Goal: Answer question/provide support

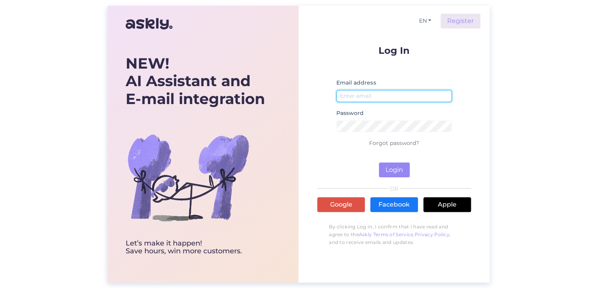
click at [383, 93] on input "email" at bounding box center [393, 96] width 115 height 12
type input "[EMAIL_ADDRESS][DOMAIN_NAME]"
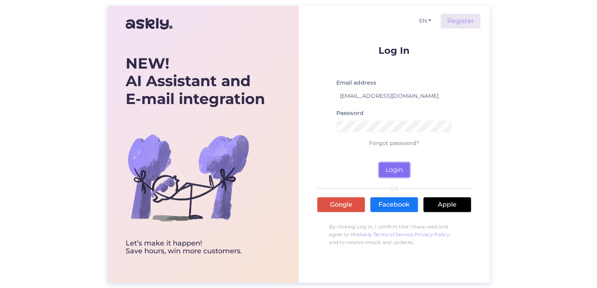
click at [393, 170] on button "Login" at bounding box center [394, 170] width 31 height 15
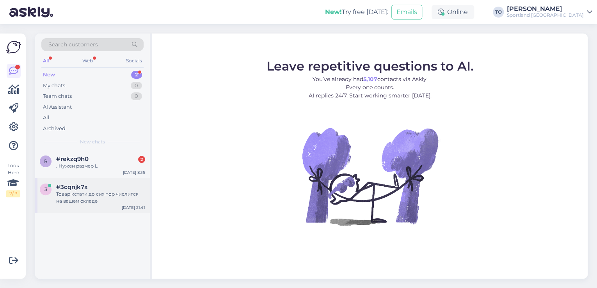
click at [113, 195] on div "Товар кстати до сих пор числится на вашем складе" at bounding box center [100, 198] width 89 height 14
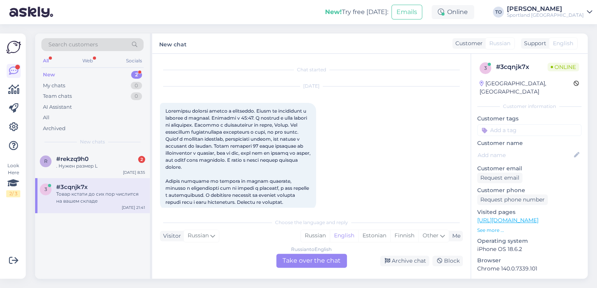
scroll to position [108, 0]
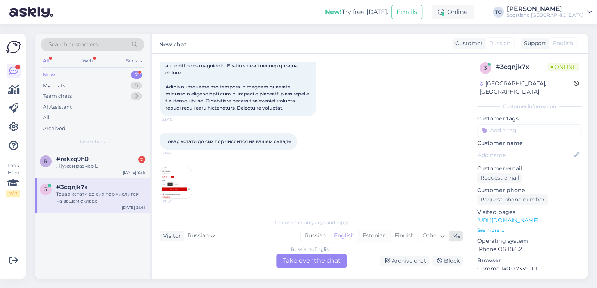
click at [369, 235] on div "Estonian" at bounding box center [374, 236] width 32 height 12
click at [328, 259] on div "Russian to Estonian Take over the chat" at bounding box center [311, 261] width 71 height 14
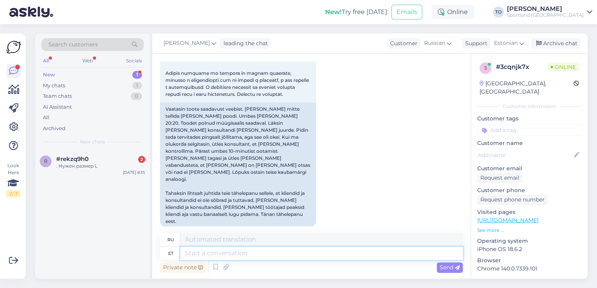
click at [295, 252] on textarea at bounding box center [321, 253] width 282 height 13
type textarea "Tere"
type textarea "Привет"
type textarea "Tere hommikust!"
type textarea "Доброе утро!"
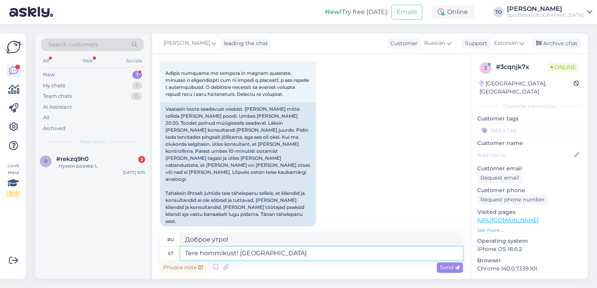
type textarea "Tere hommikust! [GEOGRAPHIC_DATA]"
type textarea "Доброе утро! Я"
type textarea "Tere hommikust! [PERSON_NAME]"
type textarea "Доброе утро! Меня зовут [PERSON_NAME]."
type textarea "Tere hommikust! [PERSON_NAME] KLienditeenindusest"
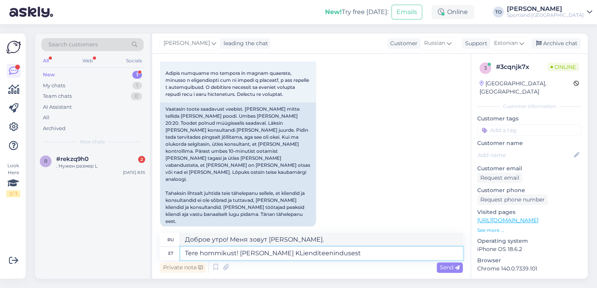
type textarea "Доброе утро! Меня зовут [PERSON_NAME], я из службы поддержки клиентов."
click at [280, 254] on textarea "Tere hommikust! [PERSON_NAME] KLienditeenindusest" at bounding box center [321, 253] width 282 height 13
type textarea "Tere hommikust! [PERSON_NAME] Klienditeenindusest"
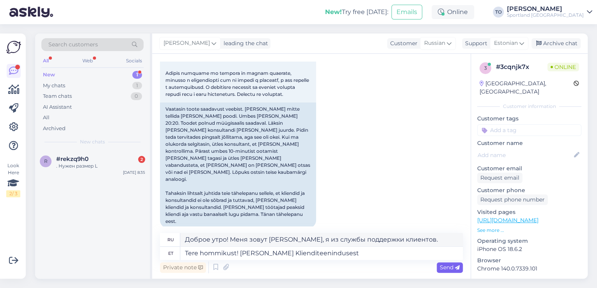
click at [443, 264] on div "Send" at bounding box center [449, 267] width 26 height 11
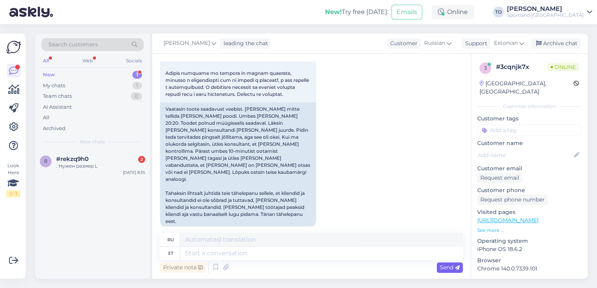
scroll to position [270, 0]
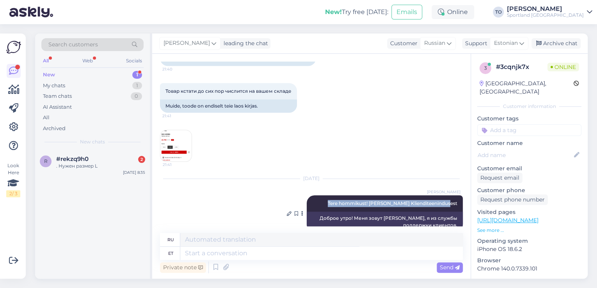
drag, startPoint x: 335, startPoint y: 189, endPoint x: 454, endPoint y: 191, distance: 119.0
click at [455, 195] on div "[PERSON_NAME] Tere hommikust! [PERSON_NAME] Klienditeenindusest 9:00" at bounding box center [385, 203] width 156 height 16
copy span "Tere hommikust! [PERSON_NAME] Klienditeenindusest"
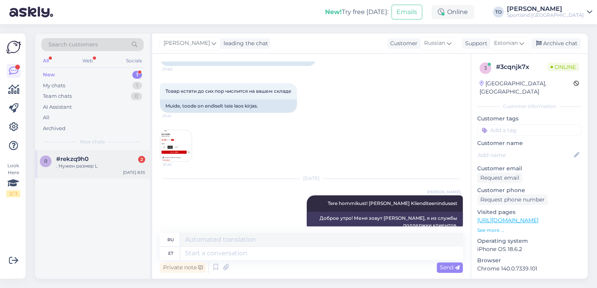
click at [130, 157] on div "#rekzq9h0 2" at bounding box center [100, 159] width 89 height 7
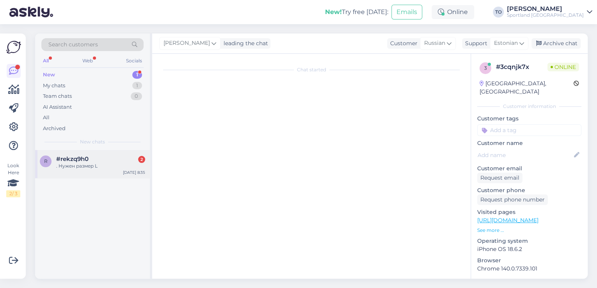
scroll to position [0, 0]
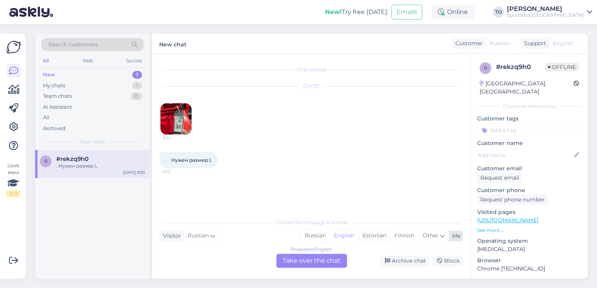
click at [372, 236] on div "Estonian" at bounding box center [374, 236] width 32 height 12
click at [323, 257] on div "Russian to Estonian Take over the chat" at bounding box center [311, 261] width 71 height 14
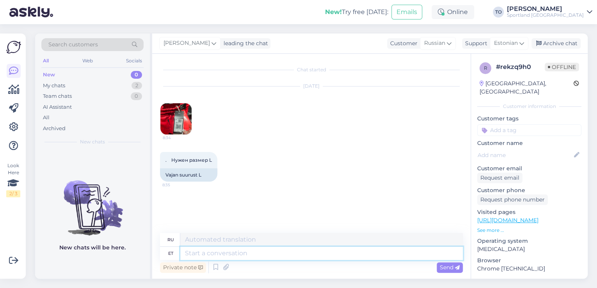
click at [275, 255] on textarea at bounding box center [321, 253] width 282 height 13
paste textarea "Tere hommikust! [PERSON_NAME] Klienditeenindusest"
type textarea "Tere hommikust! [PERSON_NAME] Klienditeenindusest"
type textarea "Доброе утро! Меня зовут [PERSON_NAME], я из службы поддержки клиентов."
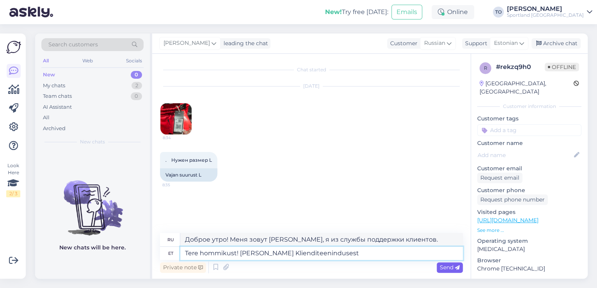
type textarea "Tere hommikust! [PERSON_NAME] Klienditeenindusest"
click at [445, 265] on span "Send" at bounding box center [450, 267] width 20 height 7
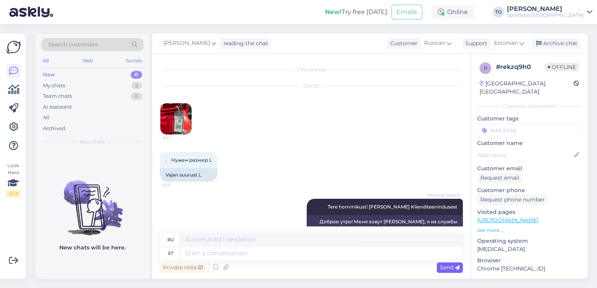
scroll to position [18, 0]
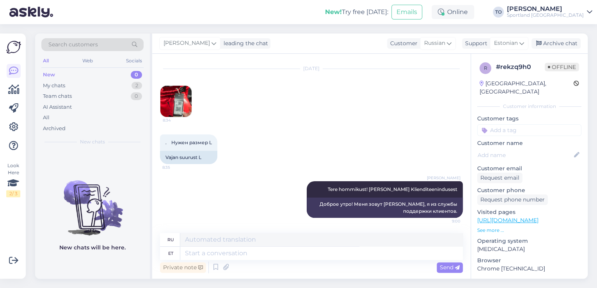
click at [579, 9] on div "[PERSON_NAME]" at bounding box center [545, 9] width 77 height 6
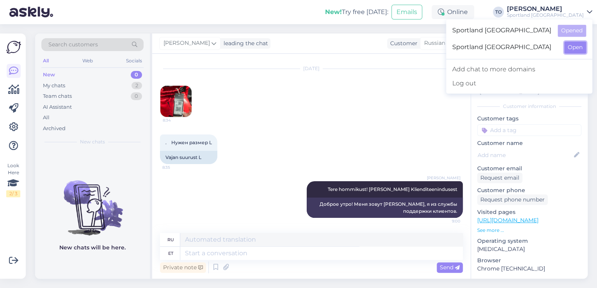
click at [574, 48] on button "Open" at bounding box center [575, 47] width 22 height 12
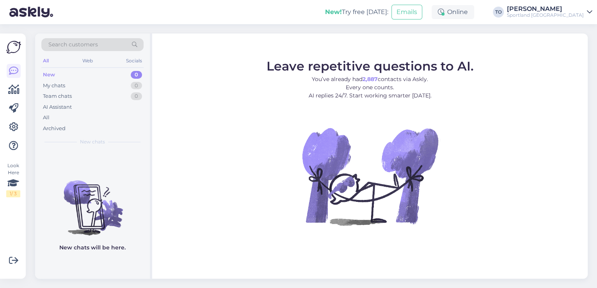
click at [573, 11] on div "[PERSON_NAME]" at bounding box center [545, 9] width 77 height 6
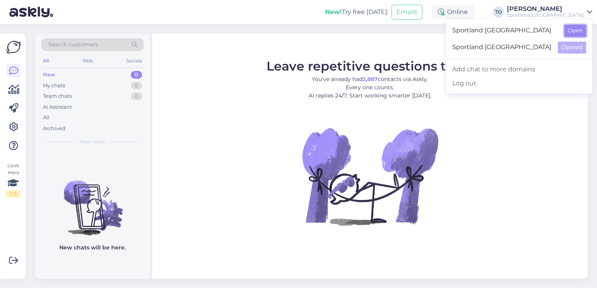
click at [577, 32] on button "Open" at bounding box center [575, 31] width 22 height 12
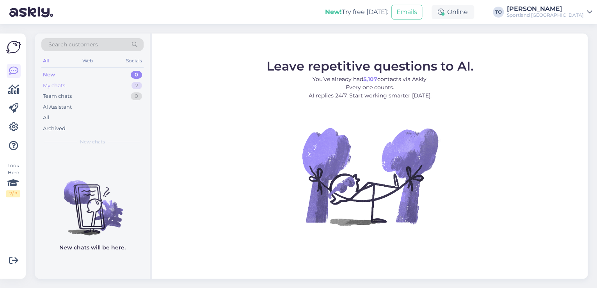
click at [80, 86] on div "My chats 2" at bounding box center [92, 85] width 102 height 11
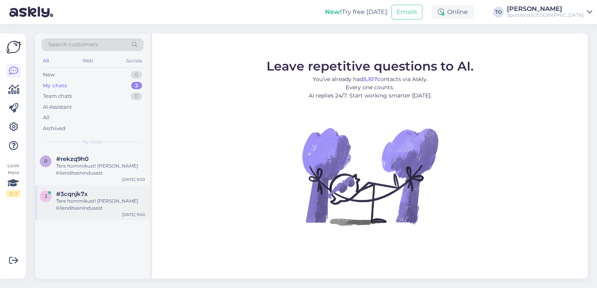
click at [90, 213] on div "3 #3cqnjk7x Tere hommikust! [PERSON_NAME] Klienditeenindusest [DATE] 9:00" at bounding box center [92, 202] width 115 height 35
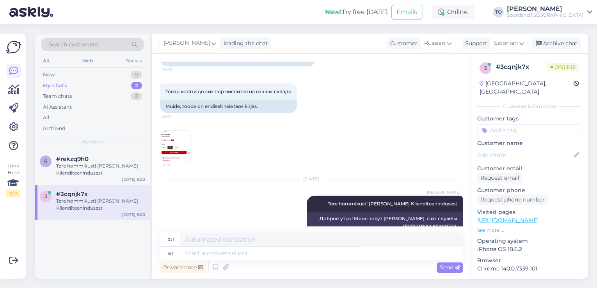
scroll to position [270, 0]
click at [172, 131] on img at bounding box center [175, 146] width 31 height 31
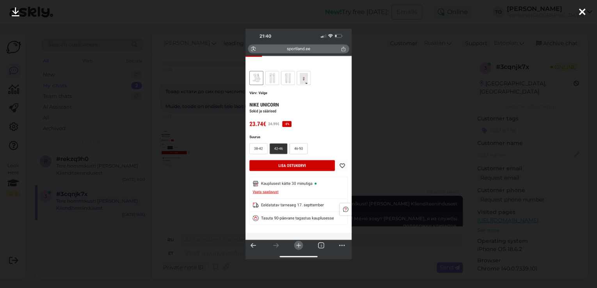
click at [582, 10] on icon at bounding box center [582, 12] width 6 height 10
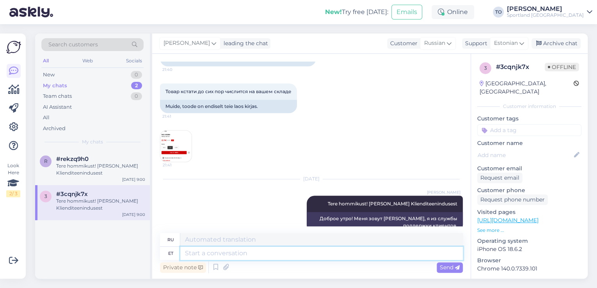
click at [198, 255] on textarea at bounding box center [321, 253] width 282 height 13
type textarea "T"
type textarea "Т"
type textarea "Täname"
type textarea "Спасибо"
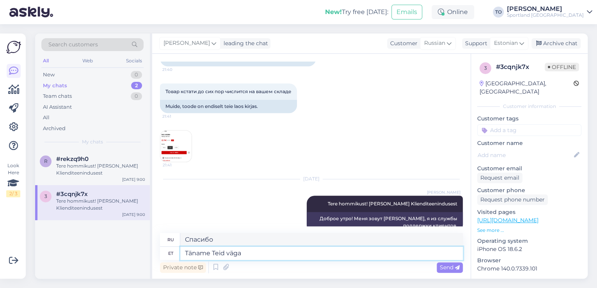
type textarea "Täname Teid väga"
type textarea "Большое спасибо."
type textarea "Täname"
type textarea "Спасибо"
type textarea "T"
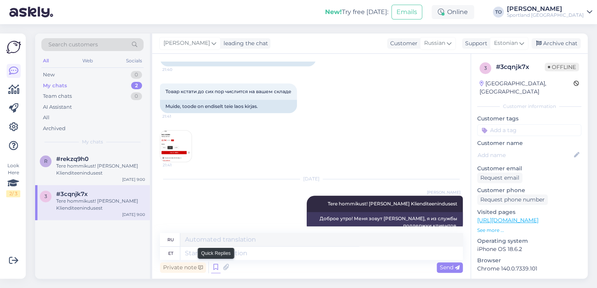
click at [213, 266] on icon at bounding box center [215, 268] width 9 height 12
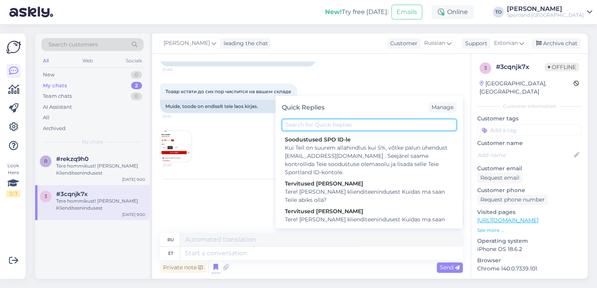
click at [310, 121] on input "text" at bounding box center [369, 125] width 175 height 12
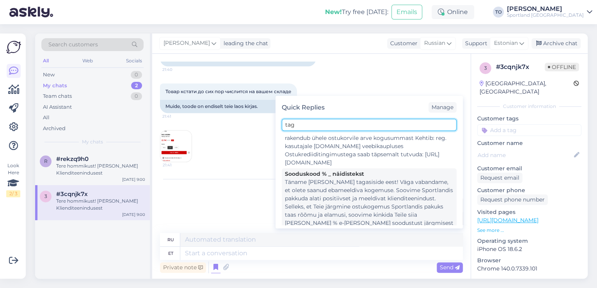
scroll to position [538, 0]
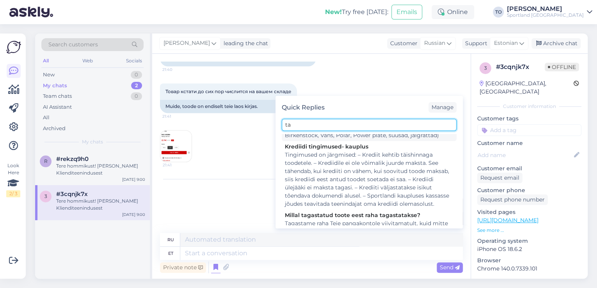
type input "t"
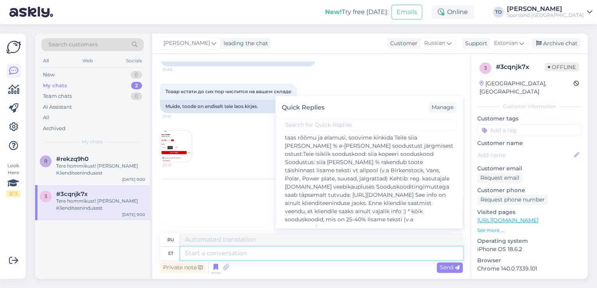
click at [323, 257] on textarea at bounding box center [321, 253] width 282 height 13
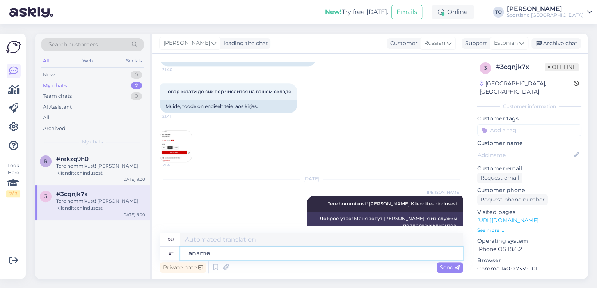
type textarea "Täname"
type textarea "Спасибо"
type textarea "Täname Teid väga"
type textarea "Большое спасибо."
type textarea "Täname Teid väga tagasiside e"
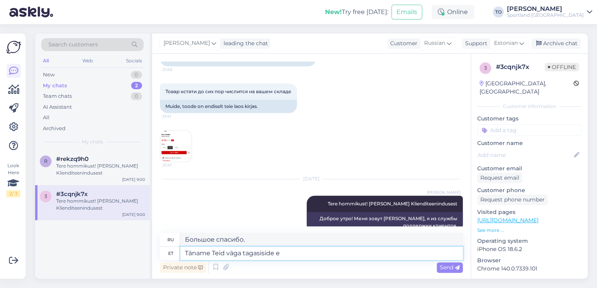
type textarea "Большое спасибо за ваш отзыв."
type textarea "Täname [PERSON_NAME] väga tagasiside eest!"
type textarea "Большое спасибо за ваш отзыв!"
type textarea "Täname [PERSON_NAME] väga tagasiside eest! Meil"
type textarea "Спасибо большое за ваш отзыв! Мы"
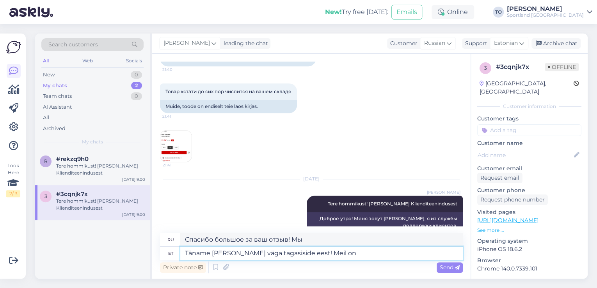
type textarea "Täname [PERSON_NAME] väga tagasiside eest! Meil on"
type textarea "Спасибо большое за ваш отзыв! У нас есть"
type textarea "Täname [PERSON_NAME] väga tagasiside eest! Meil on väga"
type textarea "Спасибо большое за ваш отзыв! Мы очень"
type textarea "Täname [PERSON_NAME] väga tagasiside eest! M"
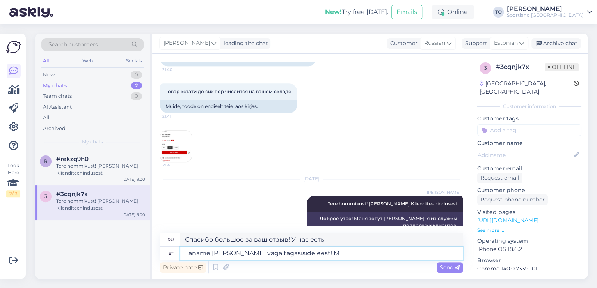
type textarea "Спасибо большое за ваш отзыв! Мы"
type textarea "Täname [PERSON_NAME] väga tagasiside eest!"
type textarea "Большое спасибо за ваш отзыв!"
type textarea "Täname [PERSON_NAME] väga tagasiside eest! Meil o"
type textarea "Спасибо большое за ваш отзыв! Мы"
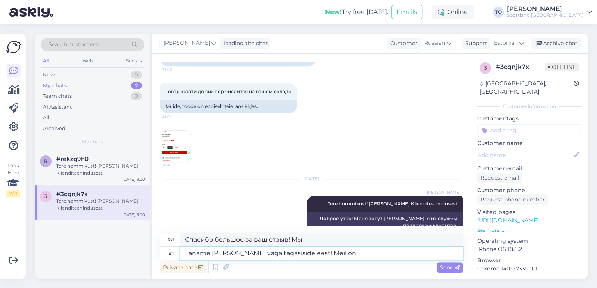
type textarea "Täname [PERSON_NAME] väga tagasiside eest! Meil on"
type textarea "Спасибо большое за ваш отзыв! У нас есть"
type textarea "Täname [PERSON_NAME] väga tagasiside eest! Meil on väga k"
type textarea "Спасибо большое за ваш отзыв! Мы очень"
type textarea "Täname [PERSON_NAME] väga tagasiside eest! Meil on väga kah"
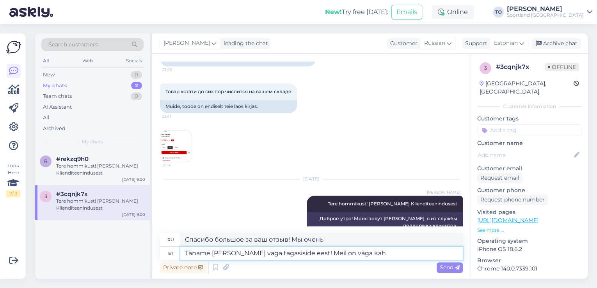
type textarea "Большое спасибо за ваш отзыв! Мы тоже очень ценим его."
type textarea "Täname [PERSON_NAME] väga tagasiside eest! Meil on väga kahju, et"
type textarea "Спасибо большое за ваш отзыв! Нам очень жаль, что"
type textarea "Täname [PERSON_NAME] väga tagasiside eest! Meil on väga kahju, et olete sa"
type textarea "Спасибо большое за ваш отзыв! Нам очень жаль, что вы..."
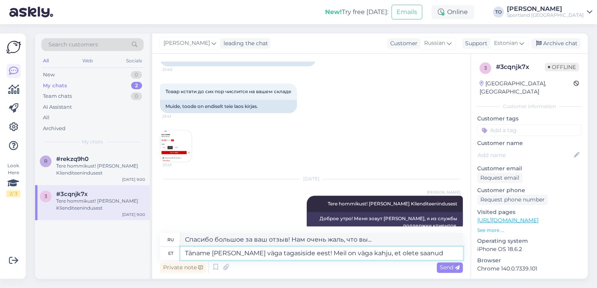
type textarea "Täname [PERSON_NAME] väga tagasiside eest! Meil on väga kahju, et olete saanud"
type textarea "Большое спасибо за ваш отзыв! Нам очень жаль, что вы получили"
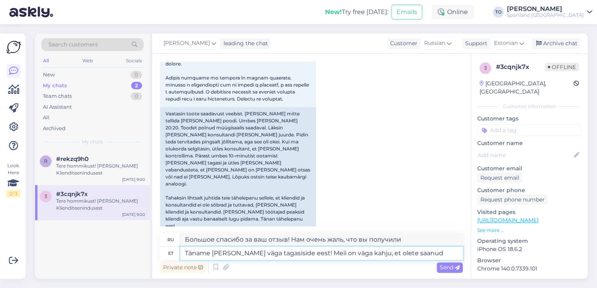
scroll to position [114, 0]
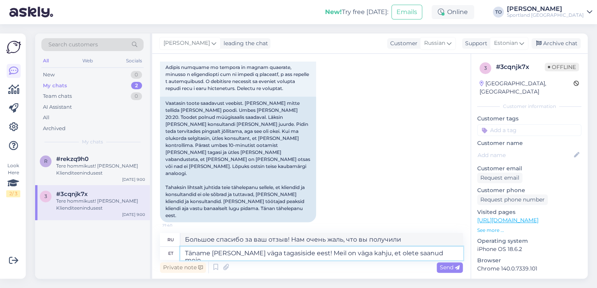
type textarea "Täname [PERSON_NAME] väga tagasiside eest! Meil on väga kahju, et olete saanud …"
type textarea "Спасибо большое за ваш отзыв! Нам очень жаль, что вы получили наш"
type textarea "Täname [PERSON_NAME] väga tagasiside eest! Meil on väga kahju, et olete saanud …"
type textarea "Большое спасибо за ваш отзыв! Нам очень жаль, что у вас возникли проблемы в наш…"
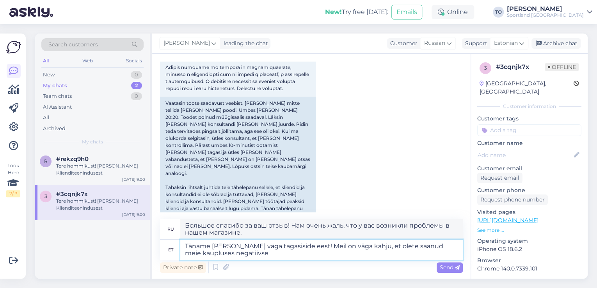
type textarea "Täname [PERSON_NAME] väga tagasiside eest! Meil on väga kahju, et olete saanud …"
type textarea "Большое спасибо за ваш отзыв! Нам очень жаль, что вы получили негативный отзыв …"
type textarea "Täname [PERSON_NAME] väga tagasiside eest! Meil on väga kahju, et olete saanud …"
type textarea "Большое спасибо за ваш отзыв! Нам очень жаль, что у вас остались негативные впе…"
type textarea "Täname [PERSON_NAME] väga tagasiside eest! Meil on väga kahju, et olete saanud …"
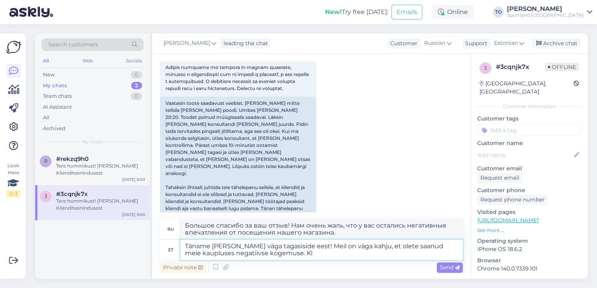
type textarea "Большое спасибо за ваш отзыв! Нам очень жаль, что у вас остались негативные впе…"
type textarea "Täname [PERSON_NAME] väga tagasiside eest! Meil on väga kahju, et olete saanud …"
type textarea "Большое спасибо за ваш отзыв! Нам очень жаль, что у вас остались негативные впе…"
type textarea "Täname [PERSON_NAME] väga tagasiside eest! Meil on väga kahju, et olete saanud …"
type textarea "Большое спасибо за ваш отзыв! Нам очень жаль, что у вас остались негативные впе…"
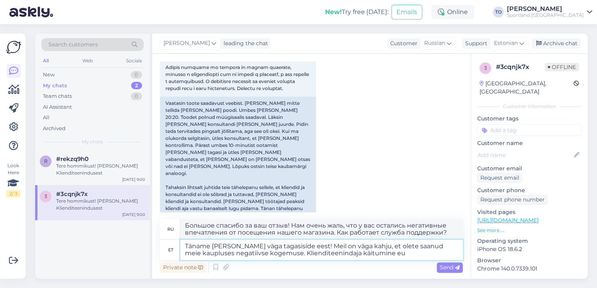
type textarea "Täname [PERSON_NAME] väga tagasiside eest! Meil on väga kahju, et olete saanud …"
type textarea "Большое спасибо за ваш отзыв! Нам очень жаль, что у вас остались негативные впе…"
type textarea "Täname [PERSON_NAME] väga tagasiside eest! Meil on väga kahju, et olete saanud …"
type textarea "Большое спасибо за ваш отзыв! Нам очень жаль, что у вас сложилось негативное вп…"
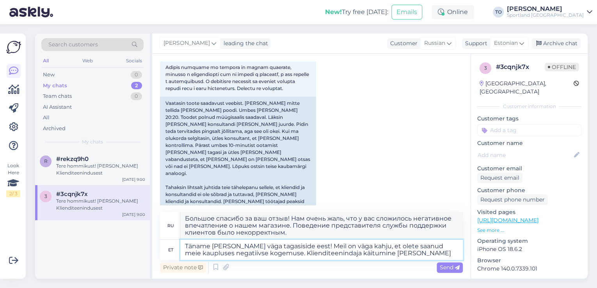
type textarea "Täname [PERSON_NAME] väga tagasiside eest! Meil on väga kahju, et olete saanud …"
type textarea "Большое спасибо за ваш отзыв! Нам очень жаль, что у вас сложилось негативное вп…"
type textarea "Täname [PERSON_NAME] väga tagasiside eest! Meil on väga kahju, et olete saanud …"
type textarea "Большое спасибо за ваш отзыв! Нам очень жаль, что у вас сложилось негативное вп…"
type textarea "Täname [PERSON_NAME] väga tagasiside eest! Meil on väga kahju, et olete saanud …"
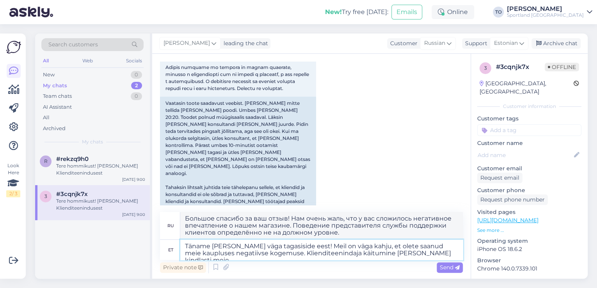
type textarea "Большое спасибо за ваш отзыв! Нам очень жаль, что у вас сложилось негативное вп…"
type textarea "Täname [PERSON_NAME] väga tagasiside eest! Meil on väga kahju, et olete saanud …"
type textarea "Большое спасибо за ваш отзыв! Нам очень жаль, что у вас сложилось негативное вп…"
type textarea "Täname [PERSON_NAME] väga tagasiside eest! Meil on väga kahju, et olete saanud …"
type textarea "Большое спасибо за ваш отзыв! Нам очень жаль, что у вас сложилось негативное вп…"
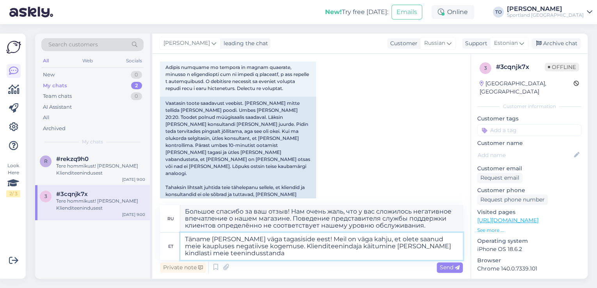
type textarea "Täname [PERSON_NAME] väga tagasiside eest! Meil on väga kahju, et olete saanud …"
type textarea "Большое спасибо за ваш отзыв! Нам очень жаль, что у вас сложилось негативное вп…"
drag, startPoint x: 292, startPoint y: 240, endPoint x: 185, endPoint y: 240, distance: 106.9
click at [185, 240] on textarea "Täname [PERSON_NAME] väga tagasiside eest! Meil on väga kahju, et olete saanud …" at bounding box center [321, 246] width 282 height 27
type textarea "Meil on väga kahju, et olete saanud meie kaupluses negatiivse kogemuse. Kliendi…"
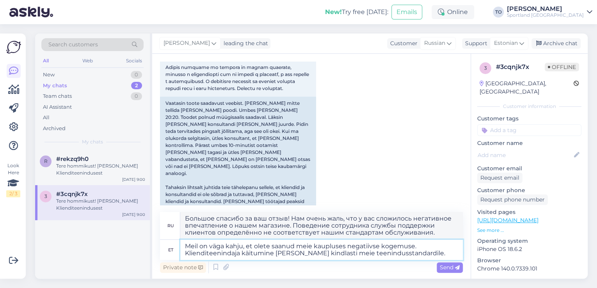
type textarea "Нам очень жаль, что у вас сложилось негативное впечатление о нашем магазине. По…"
click at [438, 253] on textarea "Meil on väga kahju, et olete saanud meie kaupluses negatiivse kogemuse. Kliendi…" at bounding box center [321, 250] width 282 height 20
type textarea "Meil on väga kahju, et olete saanud meie kaupluses negatiivse kogemuse. Kliendi…"
type textarea "Нам очень жаль, что у вас сложилось негативное впечатление о нашем магазине. По…"
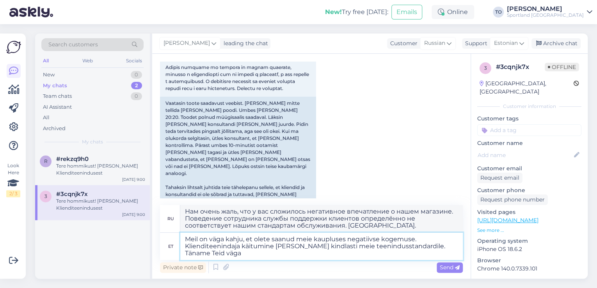
type textarea "Meil on väga kahju, et olete saanud meie kaupluses negatiivse kogemuse. Kliendi…"
type textarea "Нам очень жаль, что у вас сложилось негативное впечатление о нашем магазине. По…"
type textarea "Meil on väga kahju, et olete saanud meie kaupluses negatiivse kogemuse. Kliendi…"
type textarea "Нам очень жаль, что у вас сложилось негативное впечатление о нашем магазине. По…"
type textarea "Meil on väga kahju, et olete saanud meie kaupluses negatiivse kogemuse. Kliendi…"
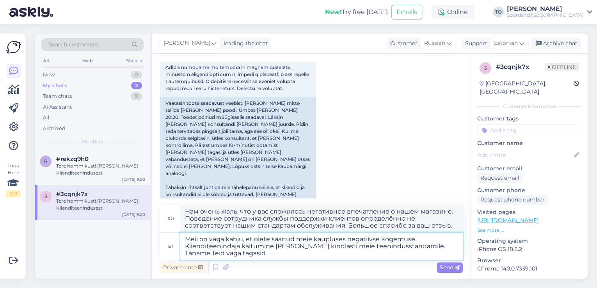
type textarea "Нам очень жаль, что у вас сложилось негативное впечатление о нашем магазине. По…"
type textarea "Meil on väga kahju, et olete saanud meie kaupluses negatiivse kogemuse. Kliendi…"
type textarea "Нам очень жаль, что у вас сложилось негативное впечатление о нашем магазине. По…"
type textarea "Meil on väga kahju, et olete saanud meie kaupluses negatiivse kogemuse. Kliendi…"
type textarea "Нам очень жаль, что у вас сложилось негативное впечатление о нашем магазине. По…"
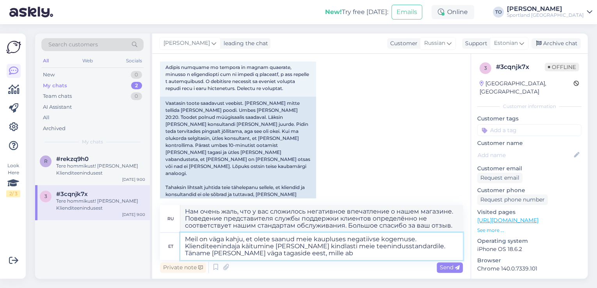
type textarea "Meil on väga kahju, et olete saanud meie kaupluses negatiivse kogemuse. Kliendi…"
type textarea "Нам очень жаль, что у вас сложилось негативное впечатление о нашем магазине. По…"
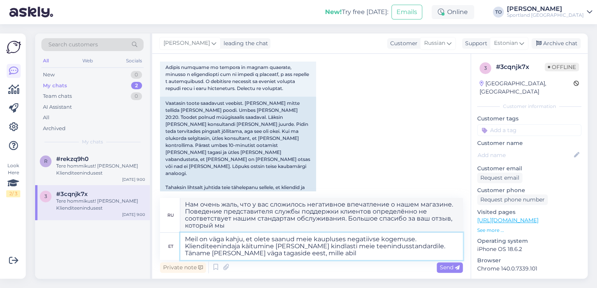
type textarea "Meil on väga kahju, et olete saanud meie kaupluses negatiivse kogemuse. Kliendi…"
type textarea "Нам очень жаль, что у вас сложилось негативное впечатление о нашем магазине. По…"
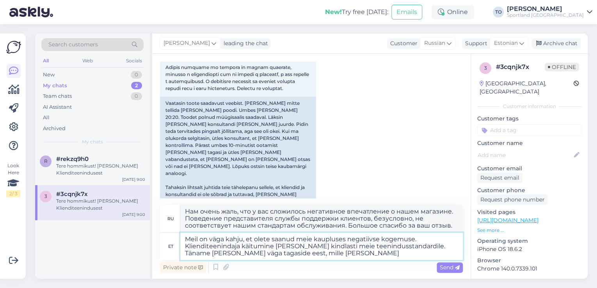
type textarea "Meil on väga kahju, et olete saanud meie kaupluses negatiivse kogemuse. Kliendi…"
type textarea "Нам очень жаль, что у вас сложилось негативное впечатление о нашем магазине. По…"
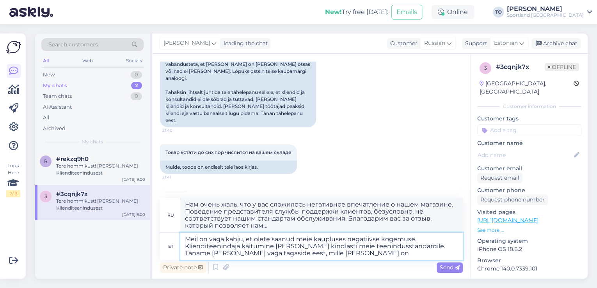
scroll to position [305, 0]
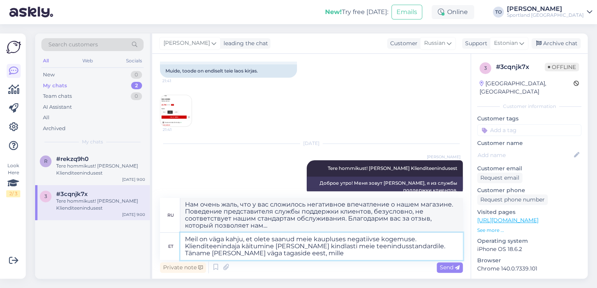
type textarea "Meil on väga kahju, et olete saanud meie kaupluses negatiivse kogemuse. Kliendi…"
type textarea "Нам очень жаль, что у вас сложилось негативное впечатление о нашем магазине. По…"
type textarea "Meil on väga kahju, et olete saanud meie kaupluses negatiivse kogemuse. Kliendi…"
type textarea "Нам очень жаль, что у вас сложилось негативное впечатление о нашем магазине. По…"
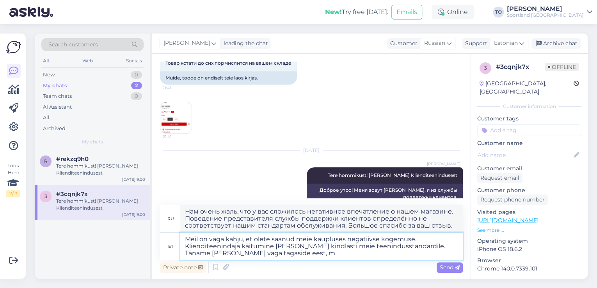
type textarea "Meil on väga kahju, et olete saanud meie kaupluses negatiivse kogemuse. Kliendi…"
type textarea "Нам очень жаль, что у вас сложилось негативное впечатление о нашем магазине. По…"
paste textarea "kindlasti rakendame antud kogemust klienditeenindusprotsesside parendamiseks"
type textarea "Meil on väga kahju, et olete saanud meie kaupluses negatiivse kogemuse. Kliendi…"
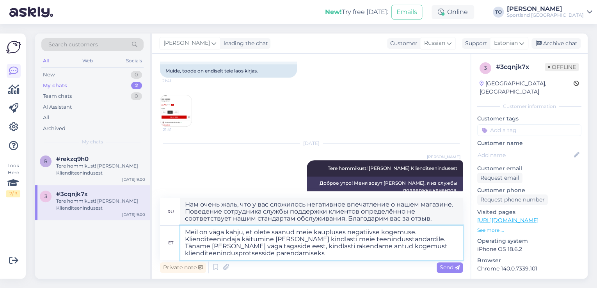
type textarea "Нам очень жаль, что у вас сложилось негативное впечатление о нашем магазине. По…"
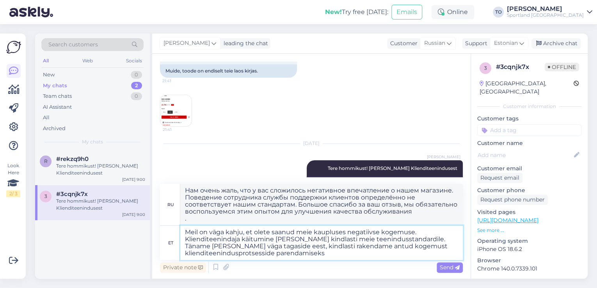
click at [243, 248] on textarea "Meil on väga kahju, et olete saanud meie kaupluses negatiivse kogemuse. Kliendi…" at bounding box center [321, 243] width 282 height 34
click at [245, 249] on textarea "Meil on väga kahju, et olete saanud meie kaupluses negatiivse kogemuse. Kliendi…" at bounding box center [321, 243] width 282 height 34
type textarea "Meil on väga kahju, et olete saanud meie kaupluses negatiivse kogemuse. Kliendi…"
type textarea "Нам очень жаль, что у вас сложилось негативное впечатление о нашем магазине. По…"
type textarea "Meil on väga kahju, et olete saanud meie kaupluses negatiivse kogemuse. Kliendi…"
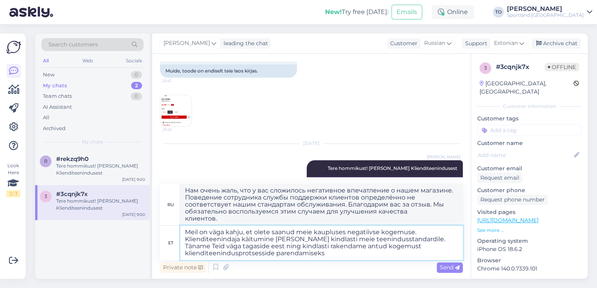
type textarea "Нам очень жаль, что у вас сложилось негативное впечатление о нашем магазине. По…"
click at [328, 257] on textarea "Meil on väga kahju, et olete saanud meie kaupluses negatiivse kogemuse. Kliendi…" at bounding box center [321, 243] width 282 height 34
type textarea "Meil on väga kahju, et olete saanud meie kaupluses negatiivse kogemuse. Kliendi…"
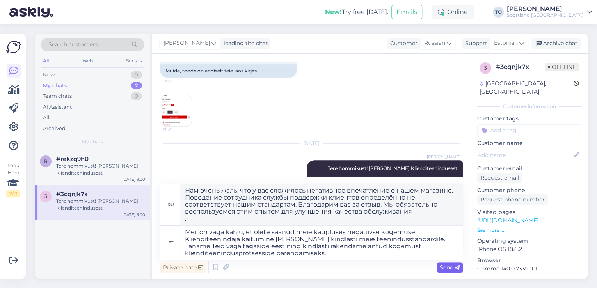
click at [454, 267] on span "Send" at bounding box center [450, 267] width 20 height 7
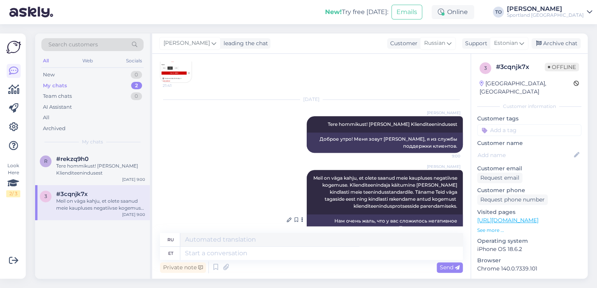
scroll to position [387, 0]
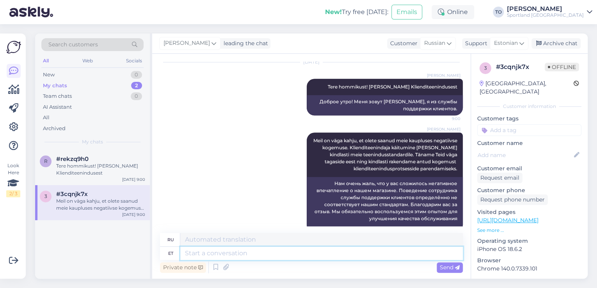
click at [319, 259] on textarea at bounding box center [321, 253] width 282 height 13
type textarea "Kas"
type textarea "Является"
type textarea "Kas Te s"
type textarea "Ты"
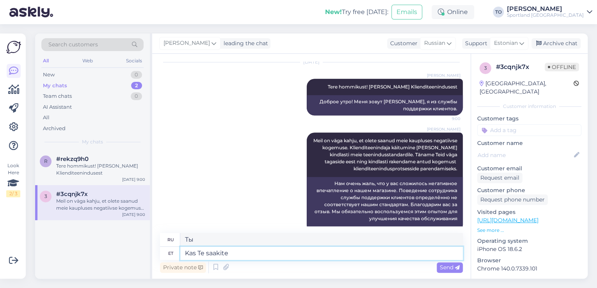
type textarea "Kas Te saakite k"
type textarea "Вы получили это?"
type textarea "Kas Te saakite ka"
type textarea "Вы также можете"
type textarea "Kas Te saa"
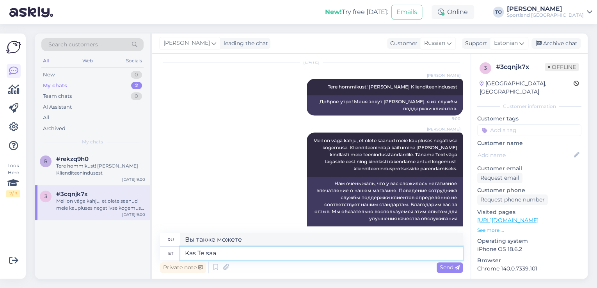
type textarea "Вы получили это?"
type textarea "K"
type textarea "Является"
type textarea "Ты"
type textarea "Oleksime"
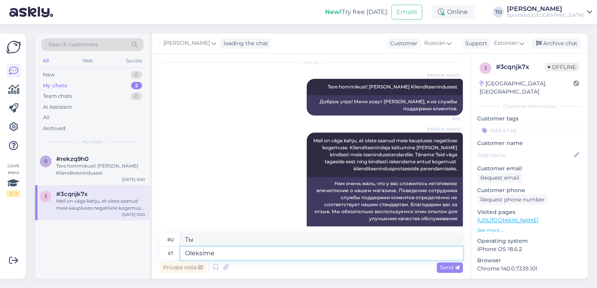
type textarea "Мы бы были"
type textarea "Oleksime väga"
type textarea "Мы были бы очень"
type textarea "Oleksime väga tänulikud,"
type textarea "Мы будем очень признательны,"
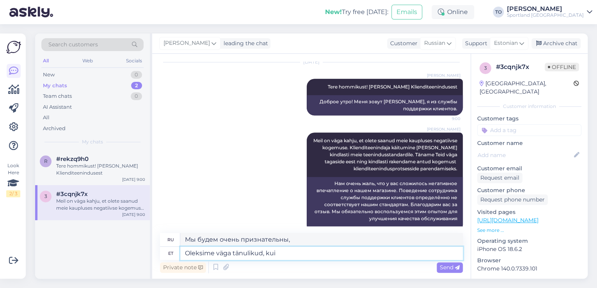
type textarea "Oleksime väga tänulikud, kui"
type textarea "Мы были бы очень признательны, если"
type textarea "Oleksime väga tänulikud, [PERSON_NAME]"
type textarea "Мы были бы очень признательны, если бы урожай"
type textarea "Oleksime väga tänulikud, kui saaksi"
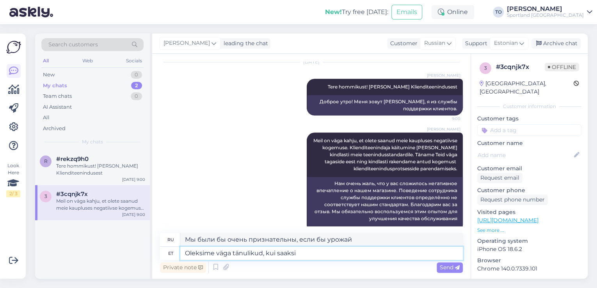
type textarea "Мы были бы очень признательны, если бы вы могли"
type textarea "Oleksime väga tänulikud, kui saaksite täpsustada, m"
type textarea "Мы были бы очень признательны, если бы вы могли прояснить,"
type textarea "Oleksime väga tänulikud, kui saaksite täpsustada, millises"
type textarea "Мы были бы очень признательны, если бы вы могли указать, в каком"
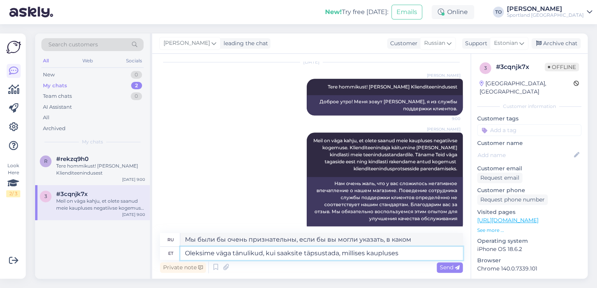
type textarea "Oleksime väga tänulikud, kui saaksite täpsustada, millises kaupluses"
type textarea "Мы были бы очень признательны, если бы вы могли указать, в каком магазине"
type textarea "Oleksime väga tänulikud, kui saaksite täpsustada, millises kaupluses antud"
type textarea "Мы были бы очень признательны, если бы вы могли указать, в каком магазине это"
type textarea "Oleksime väga tänulikud, kui saaksite täpsustada, millises kaupluses antud sita…"
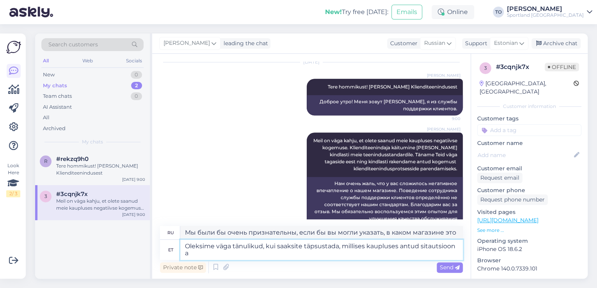
type textarea "Мы были бы очень признательны, если бы вы указали, в каком магазине была предос…"
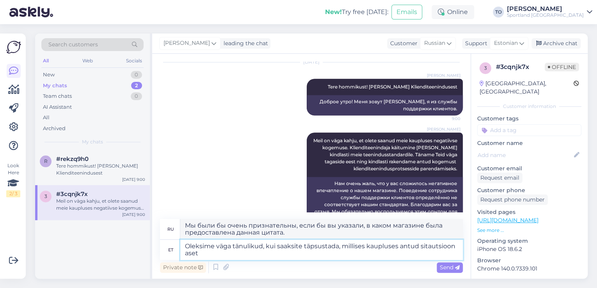
type textarea "Oleksime väga tänulikud, kui saaksite täpsustada, millises kaupluses antud sita…"
type textarea "Мы будем очень признательны, если вы уточните, в каком магазине произошла данна…"
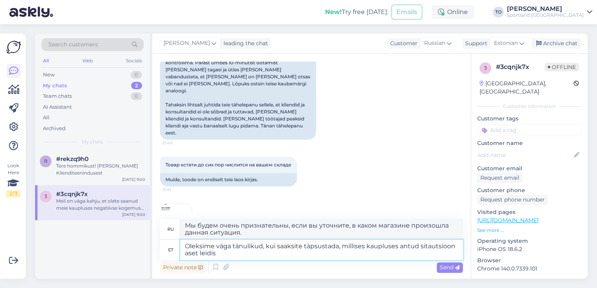
scroll to position [231, 0]
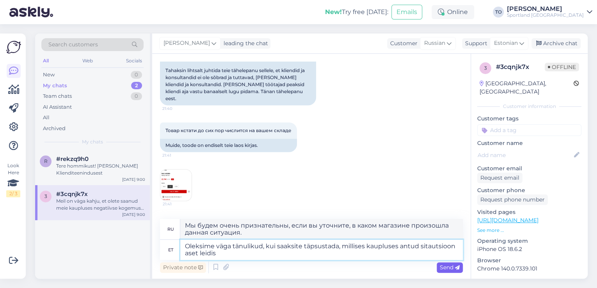
type textarea "Oleksime väga tänulikud, kui saaksite täpsustada, millises kaupluses antud sita…"
click at [456, 269] on icon at bounding box center [457, 268] width 5 height 5
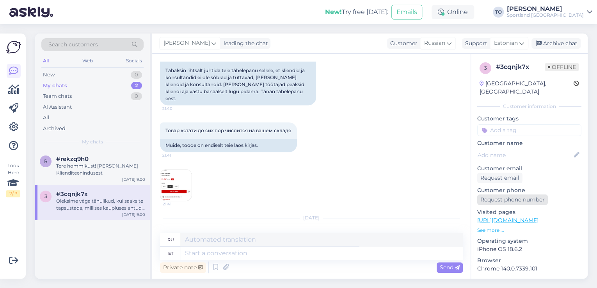
scroll to position [448, 0]
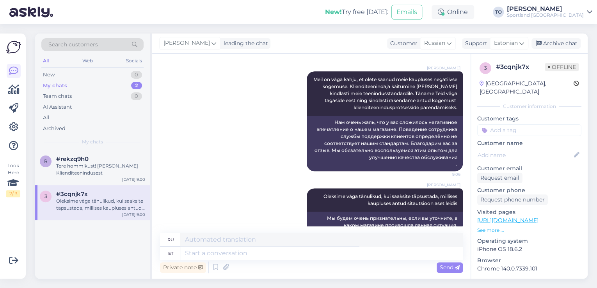
click at [510, 124] on input at bounding box center [529, 130] width 104 height 12
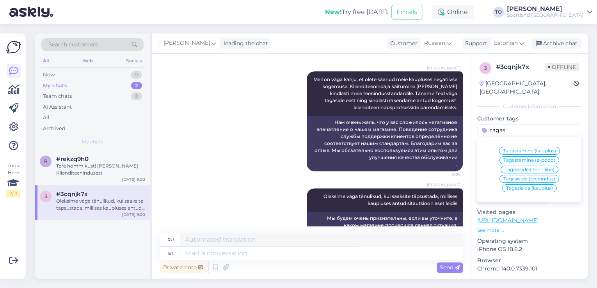
type input "tagas"
click at [535, 186] on span "Tagasiside (kauplus)" at bounding box center [529, 188] width 47 height 5
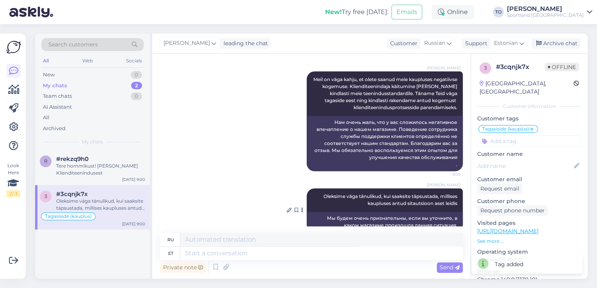
scroll to position [448, 0]
click at [560, 41] on div "Archive chat" at bounding box center [555, 43] width 49 height 11
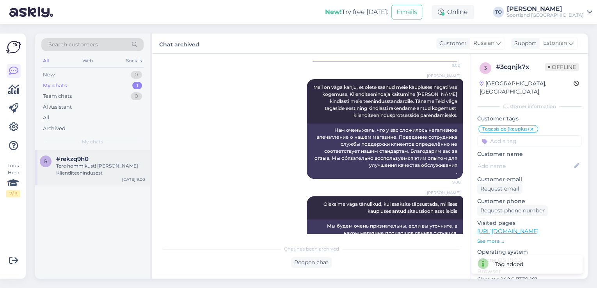
click at [89, 170] on div "Tere hommikust! [PERSON_NAME] Klienditeenindusest" at bounding box center [100, 170] width 89 height 14
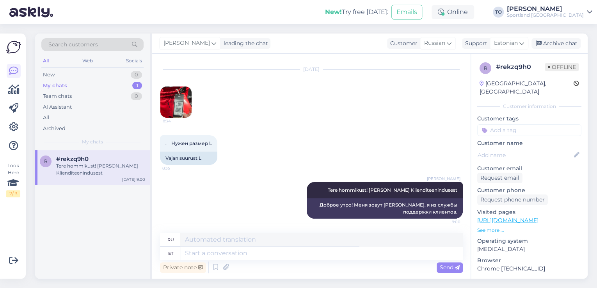
scroll to position [17, 0]
click at [175, 101] on img at bounding box center [175, 101] width 31 height 31
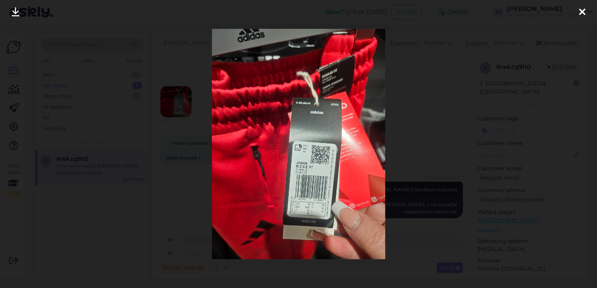
click at [581, 13] on icon at bounding box center [582, 12] width 6 height 10
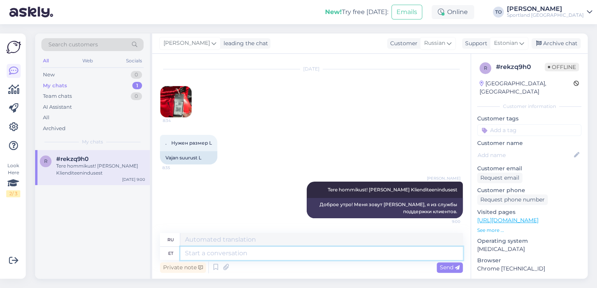
click at [235, 253] on textarea at bounding box center [321, 253] width 282 height 13
type textarea "Laoseisu"
type textarea "Состояние запасов"
type textarea "Laoseisu järgi o"
type textarea "По запасам"
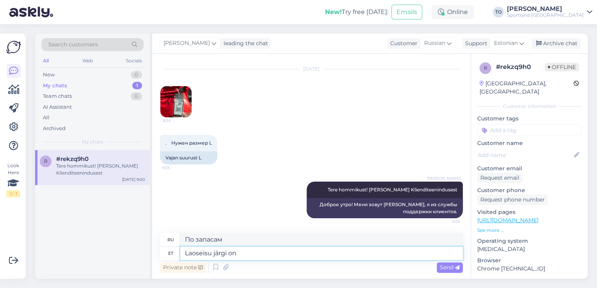
type textarea "Laoseisu järgi on"
type textarea "Согласно данным акции,"
type textarea "Laoseisu järgi on L"
type textarea "Согласно данным акции, L"
type textarea "Laoseisu järgi on L suurus"
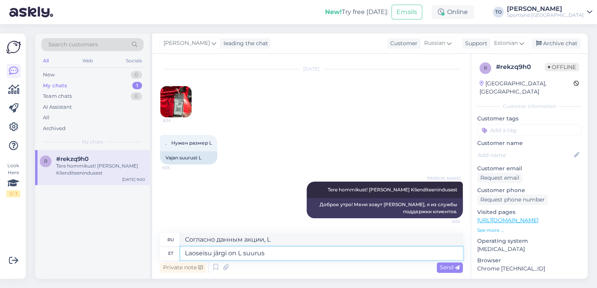
type textarea "Размер L в зависимости от наличия"
type textarea "Laoseisu järgi on L suurus saadaval"
type textarea "Размер L доступен в зависимости от наличия на складе."
type textarea "Laoseisu järgi on L suurus saadaval [PERSON_NAME]"
type textarea "Размер L доступен при наличии на складе."
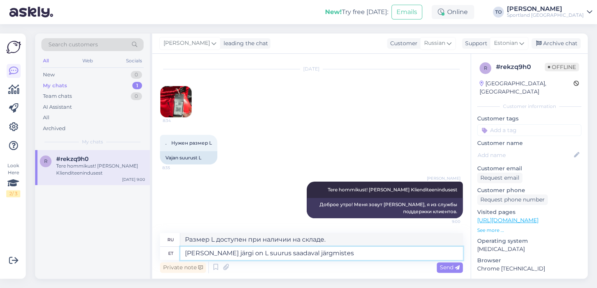
type textarea "[PERSON_NAME] järgi on L suurus saadaval järgmistes"
type textarea "Размер L доступен в следующих размерах в зависимости от наличия на складе:"
type textarea "[PERSON_NAME] järgi on L suurus saadaval järgmistes kauplustes:"
type textarea "Размер L доступен в следующих магазинах в зависимости от наличия на складе:"
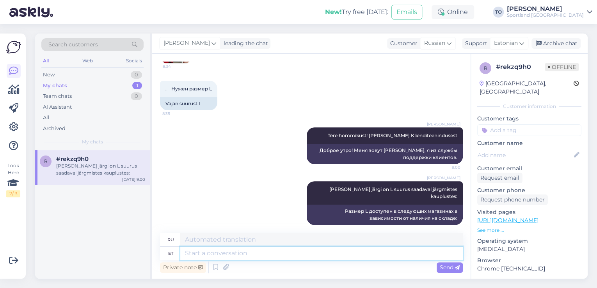
click at [342, 254] on textarea at bounding box center [321, 253] width 282 height 13
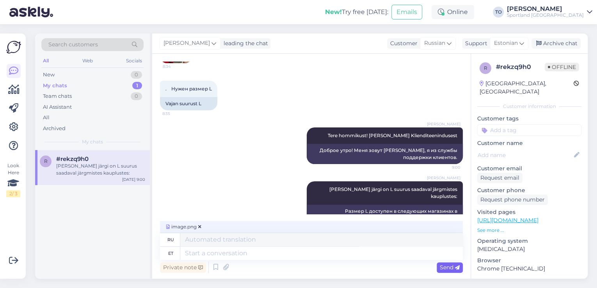
click at [448, 266] on span "Send" at bounding box center [450, 267] width 20 height 7
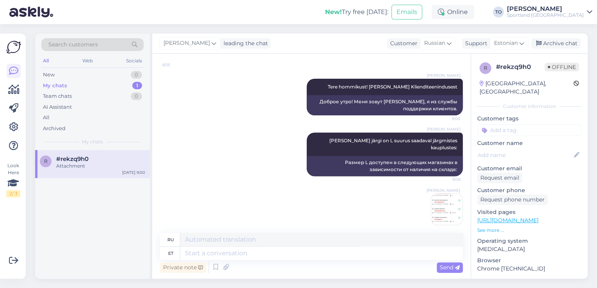
click at [531, 124] on input at bounding box center [529, 130] width 104 height 12
type input "saada"
click at [532, 158] on span "Toote saadavus" at bounding box center [529, 160] width 36 height 5
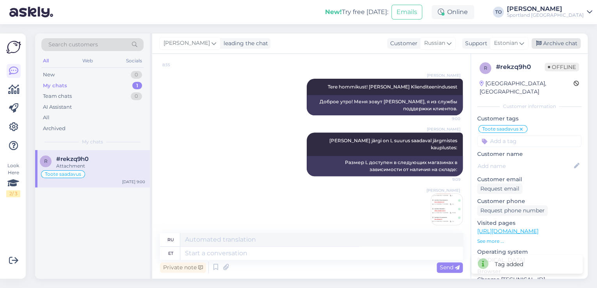
click at [566, 44] on div "Archive chat" at bounding box center [555, 43] width 49 height 11
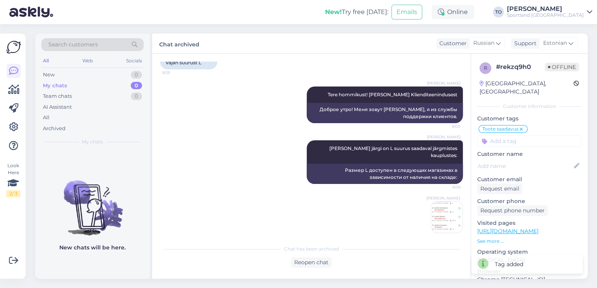
click at [580, 10] on div "[PERSON_NAME]" at bounding box center [545, 9] width 77 height 6
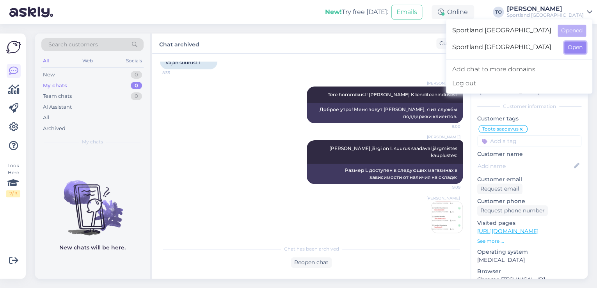
click at [573, 48] on button "Open" at bounding box center [575, 47] width 22 height 12
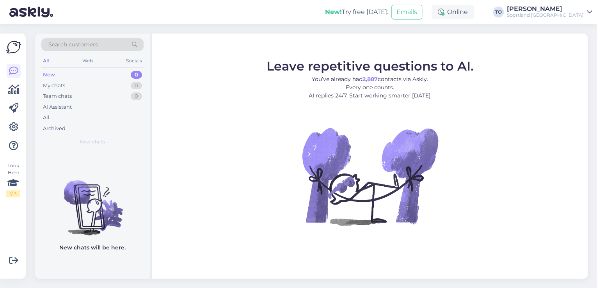
click at [572, 14] on div "Sportland [GEOGRAPHIC_DATA]" at bounding box center [545, 15] width 77 height 6
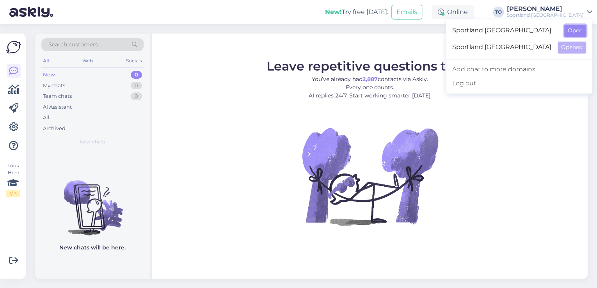
click at [575, 27] on button "Open" at bounding box center [575, 31] width 22 height 12
